Goal: Task Accomplishment & Management: Complete application form

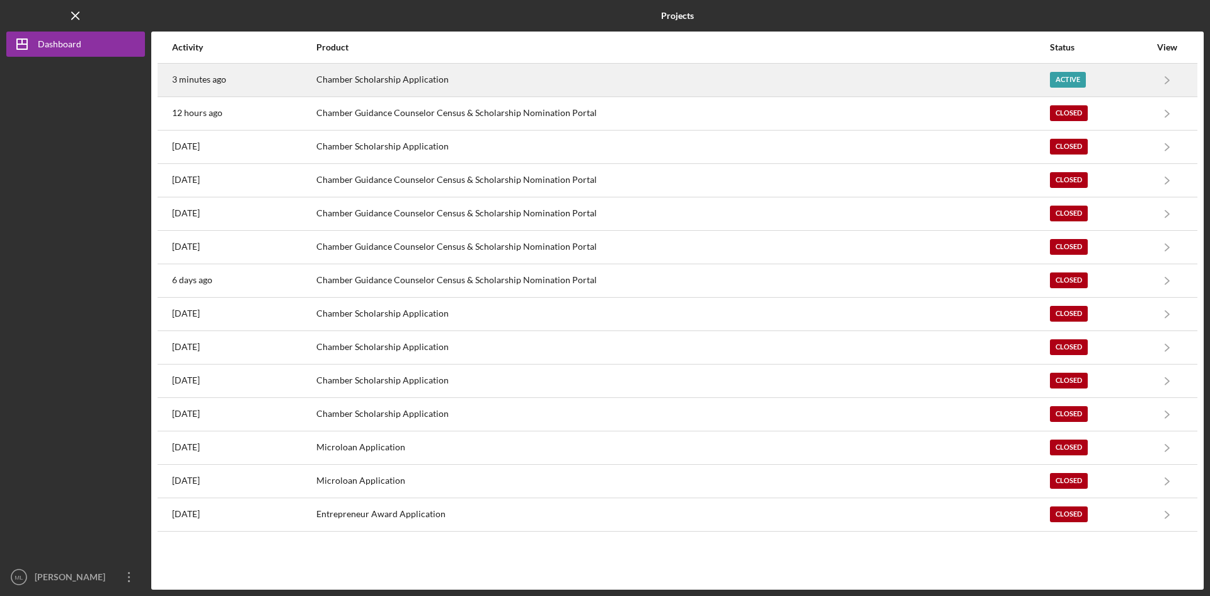
click at [722, 81] on div "Chamber Scholarship Application" at bounding box center [682, 80] width 733 height 32
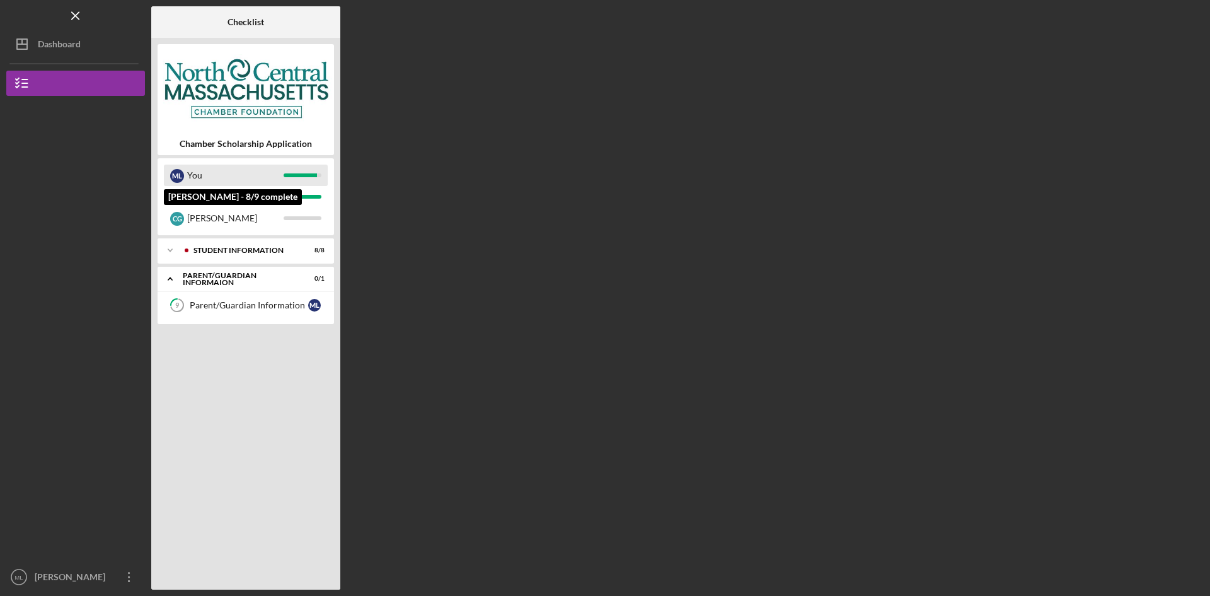
click at [247, 184] on div "You" at bounding box center [235, 175] width 96 height 21
click at [242, 179] on div "You" at bounding box center [235, 175] width 96 height 21
click at [217, 302] on div "Parent/Guardian Information" at bounding box center [249, 305] width 119 height 10
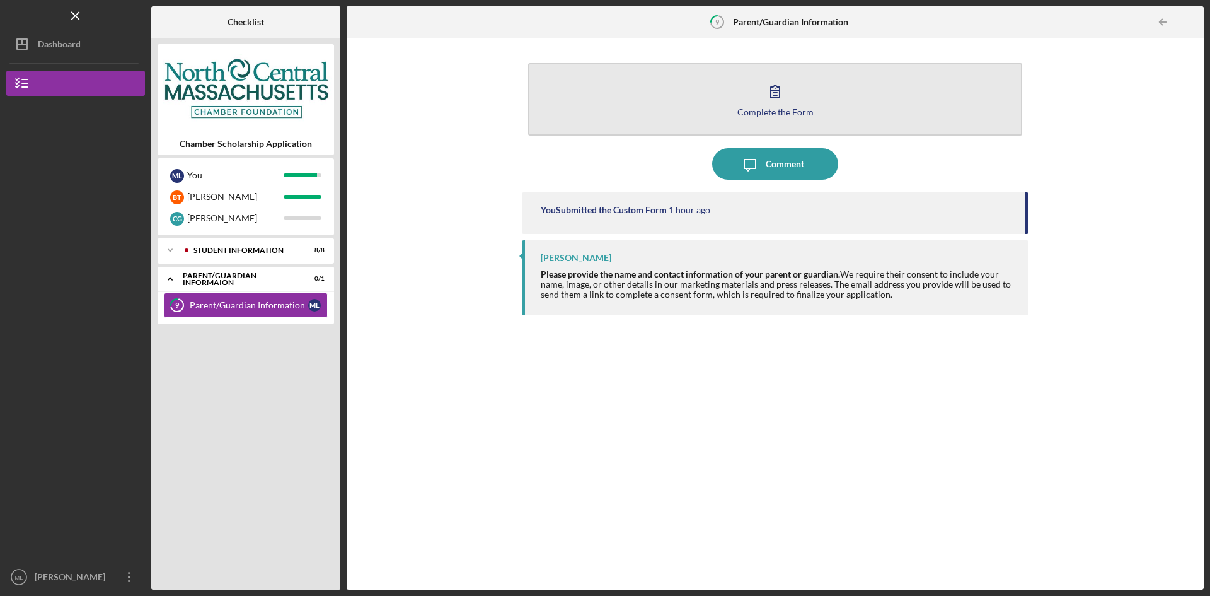
click at [683, 125] on button "Complete the Form Form" at bounding box center [775, 99] width 494 height 72
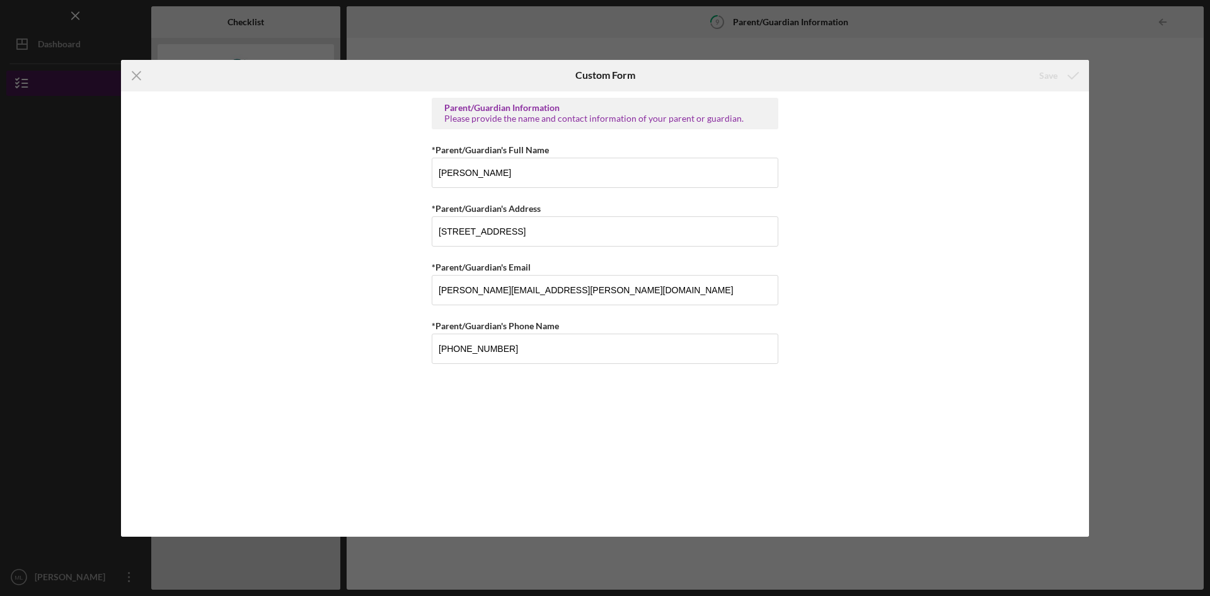
click at [138, 73] on line at bounding box center [136, 75] width 8 height 8
